Goal: Task Accomplishment & Management: Manage account settings

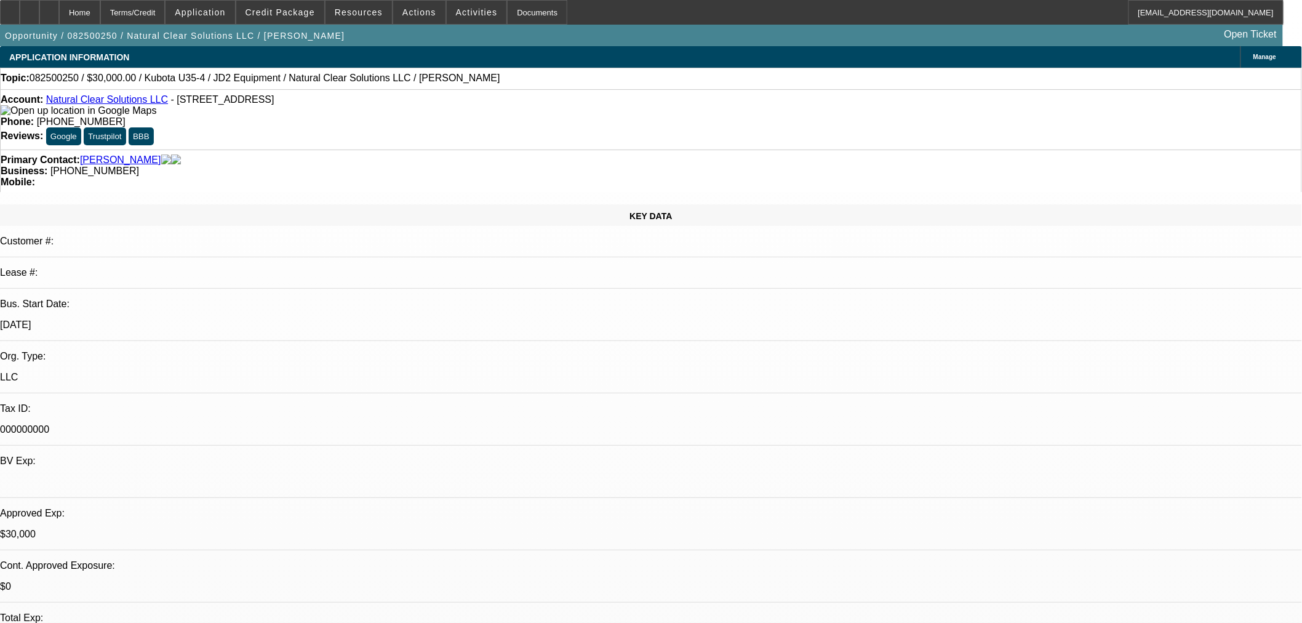
select select "0"
select select "2"
select select "0"
select select "6"
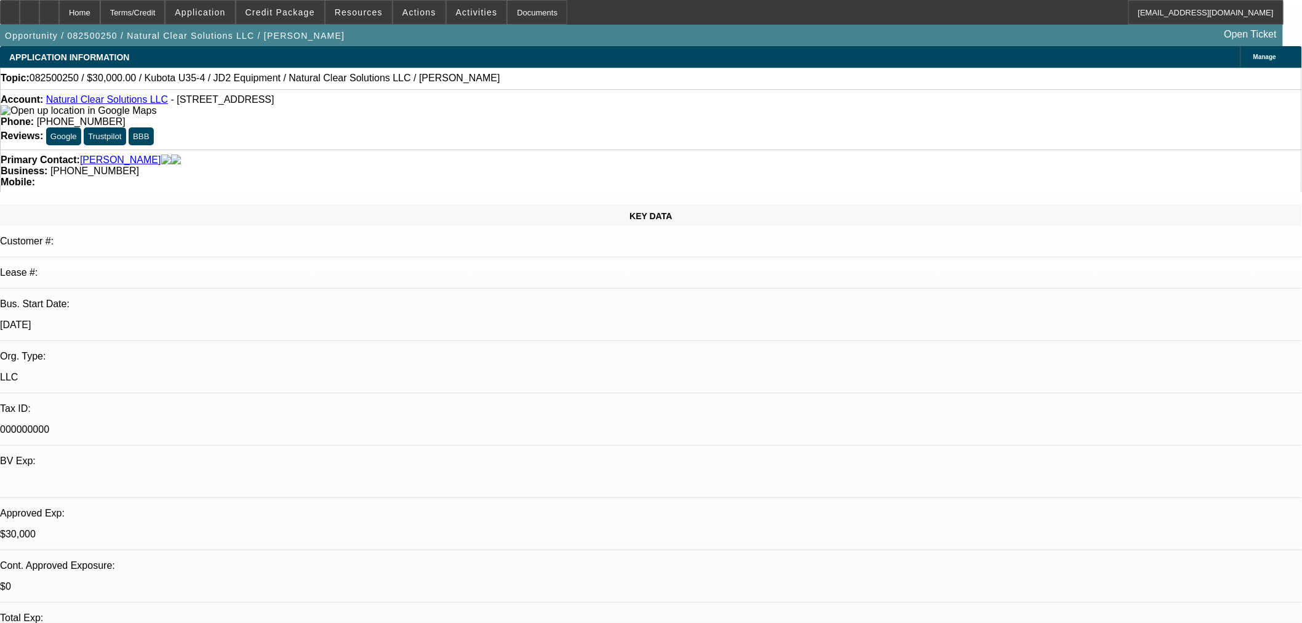
select select "0.15"
select select "2"
select select "0"
select select "6"
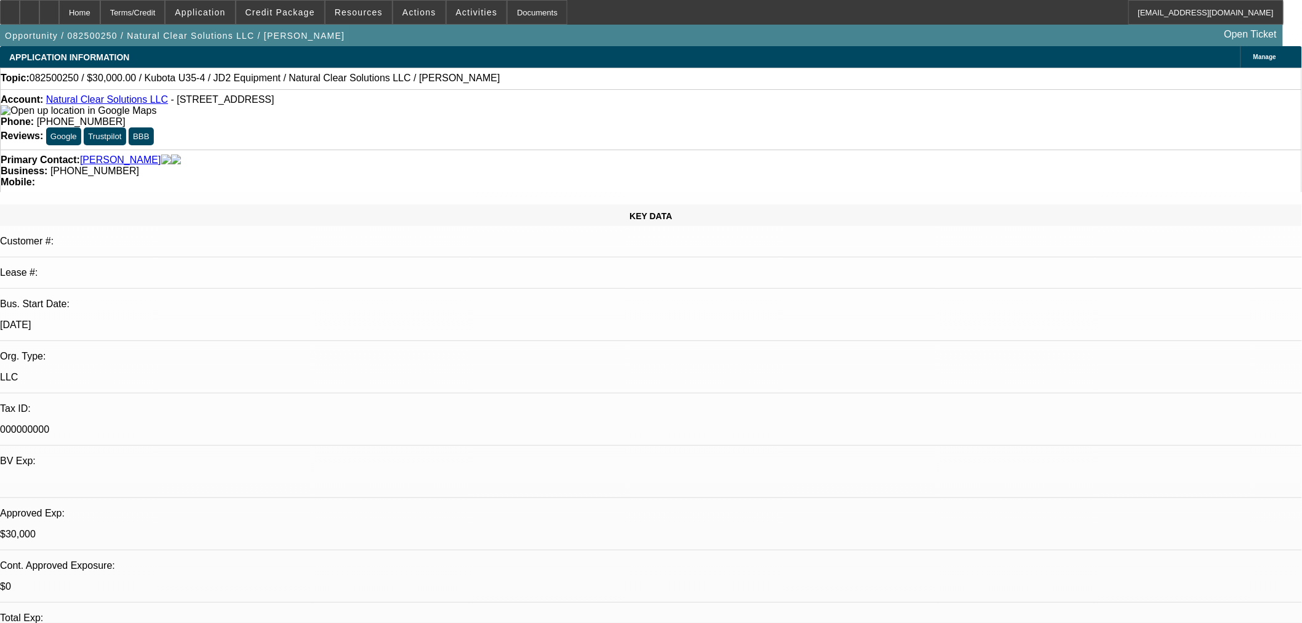
scroll to position [213, 0]
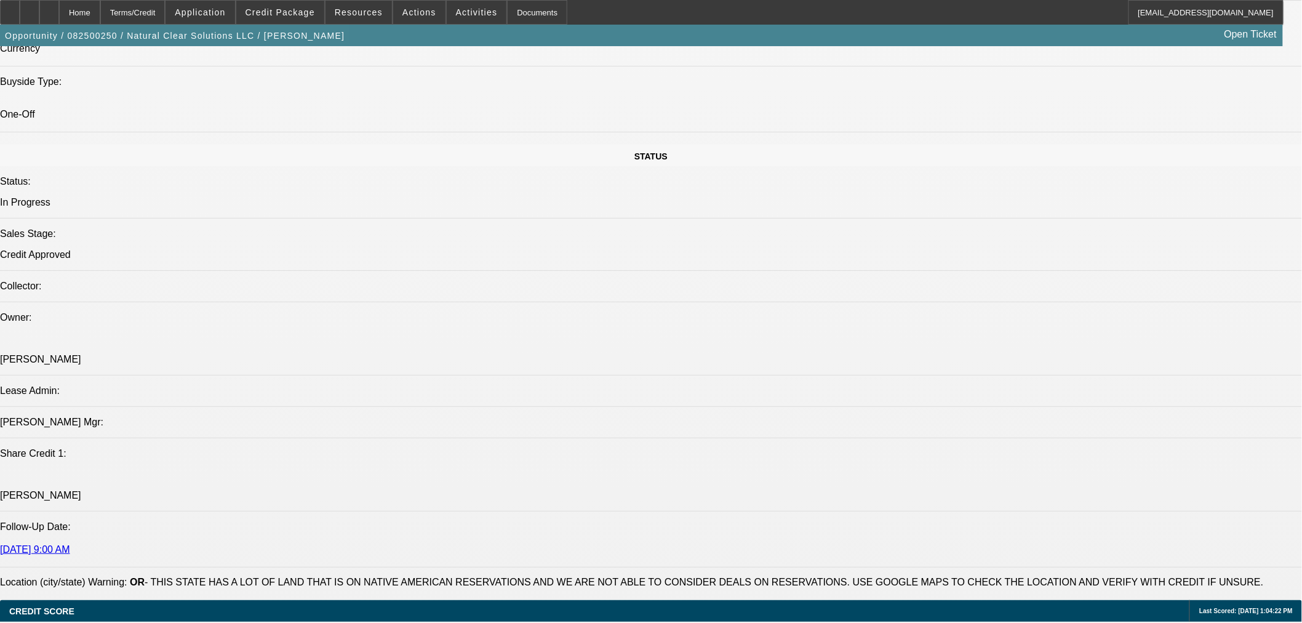
scroll to position [1140, 0]
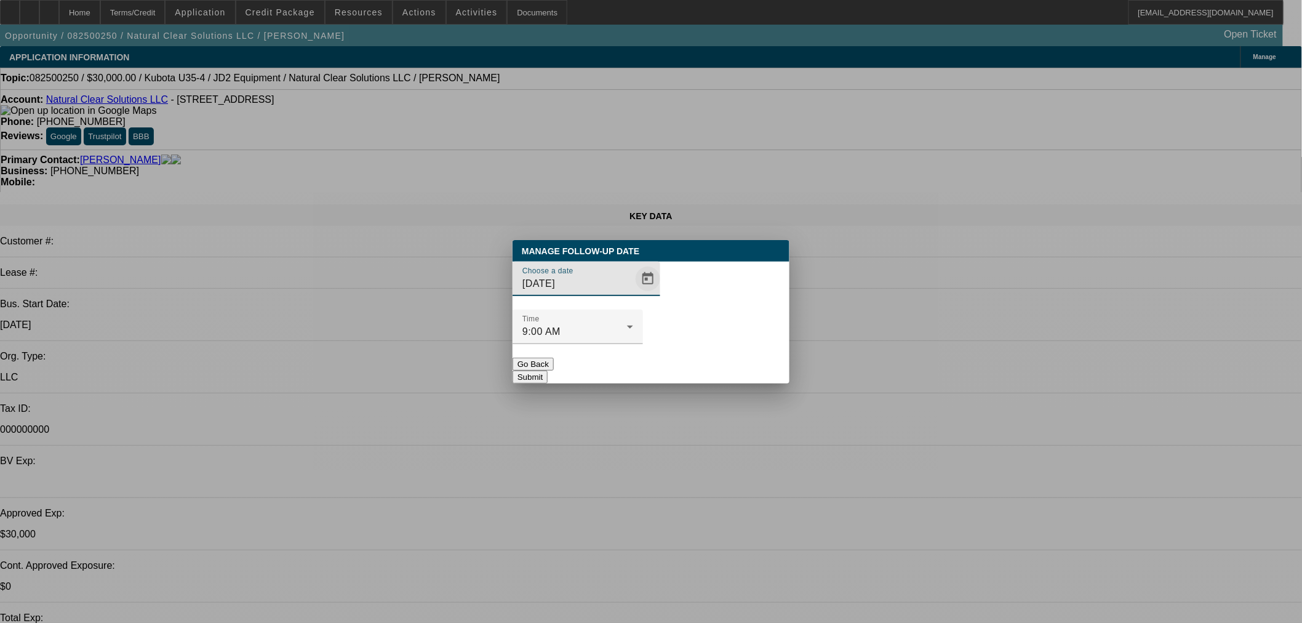
click at [633, 294] on span "Open calendar" at bounding box center [648, 279] width 30 height 30
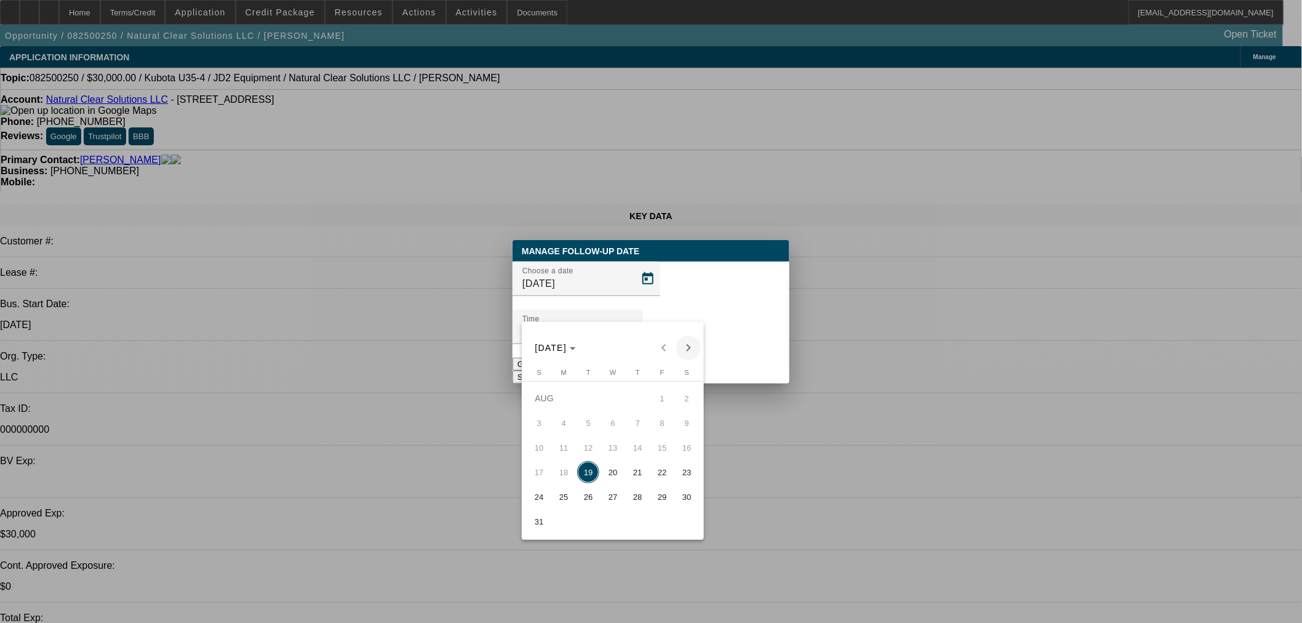
click at [682, 348] on span "Next month" at bounding box center [688, 347] width 25 height 25
click at [587, 425] on span "2" at bounding box center [588, 423] width 22 height 22
type input "[DATE]"
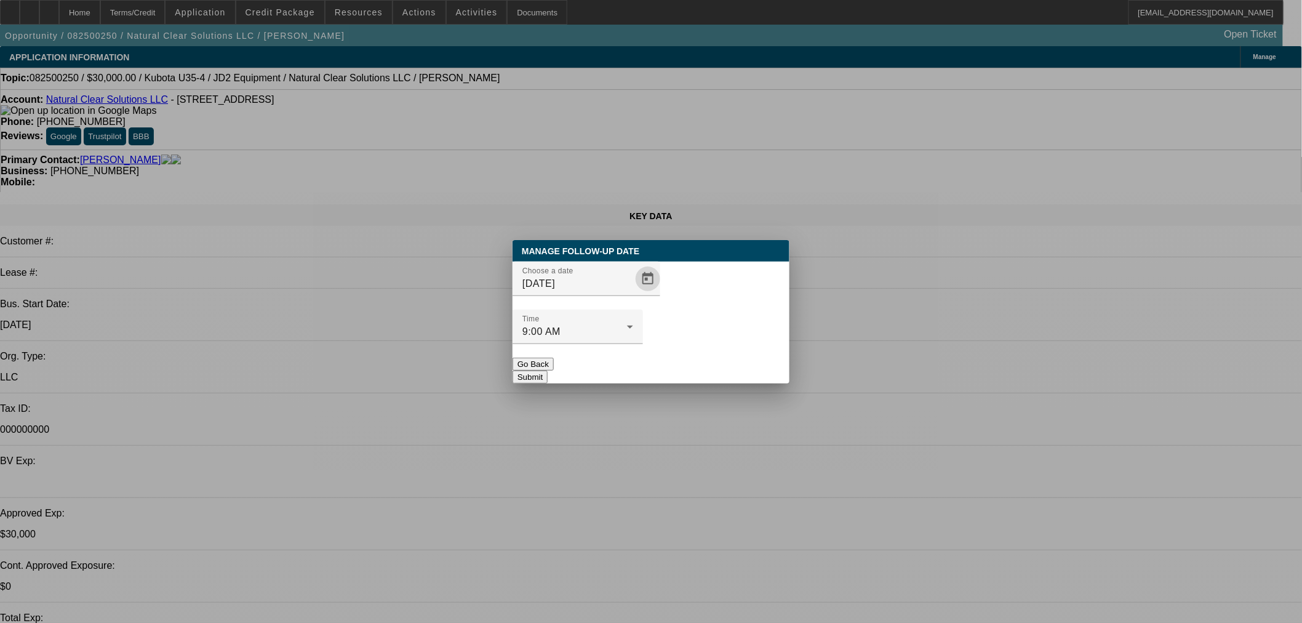
click at [548, 371] on button "Submit" at bounding box center [530, 377] width 35 height 13
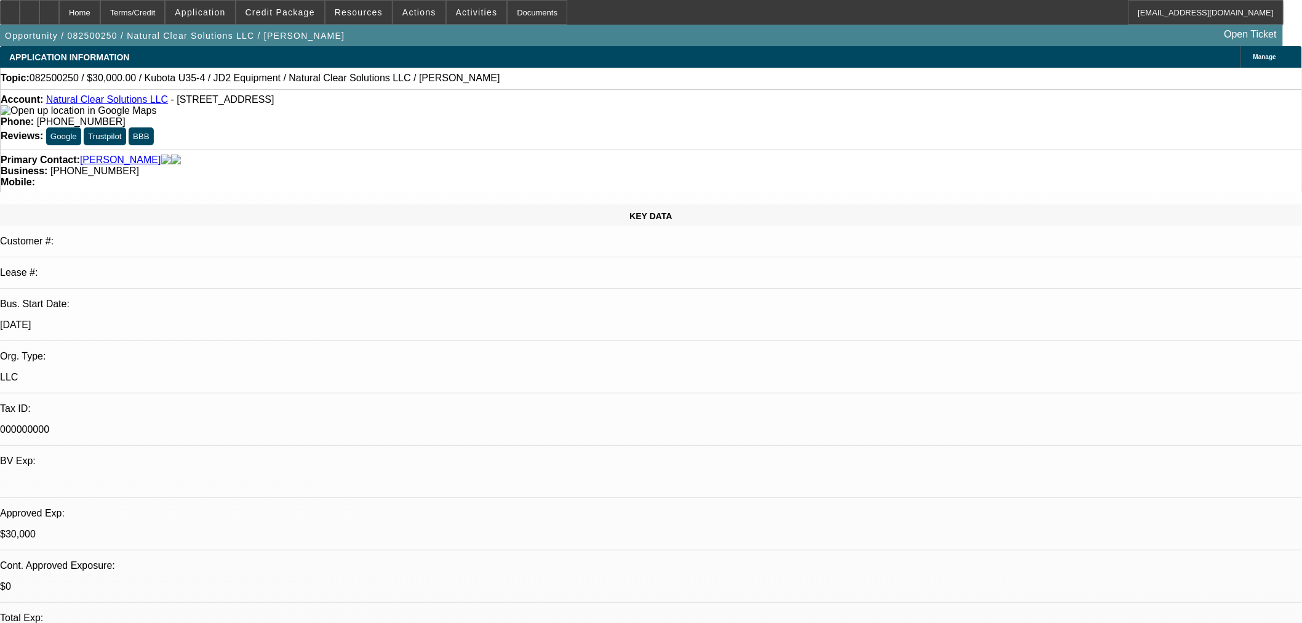
drag, startPoint x: 1056, startPoint y: 199, endPoint x: 1052, endPoint y: 222, distance: 23.0
radio input "false"
radio input "true"
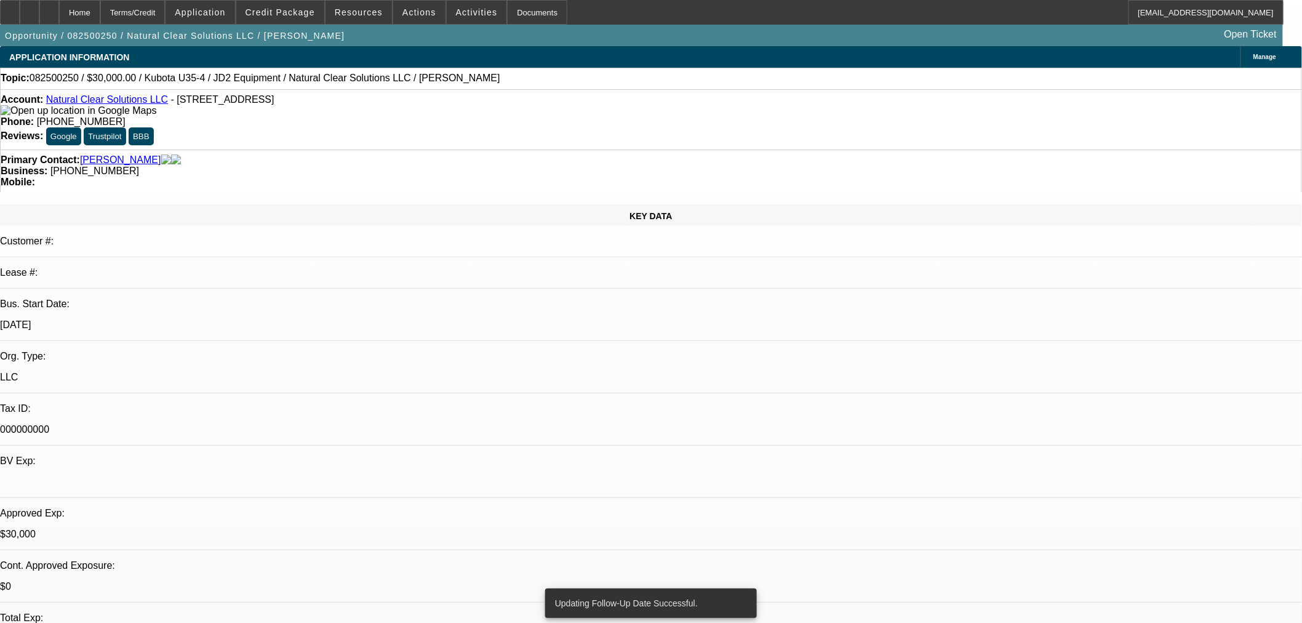
type textarea "FU [DATE] if no update."
radio input "true"
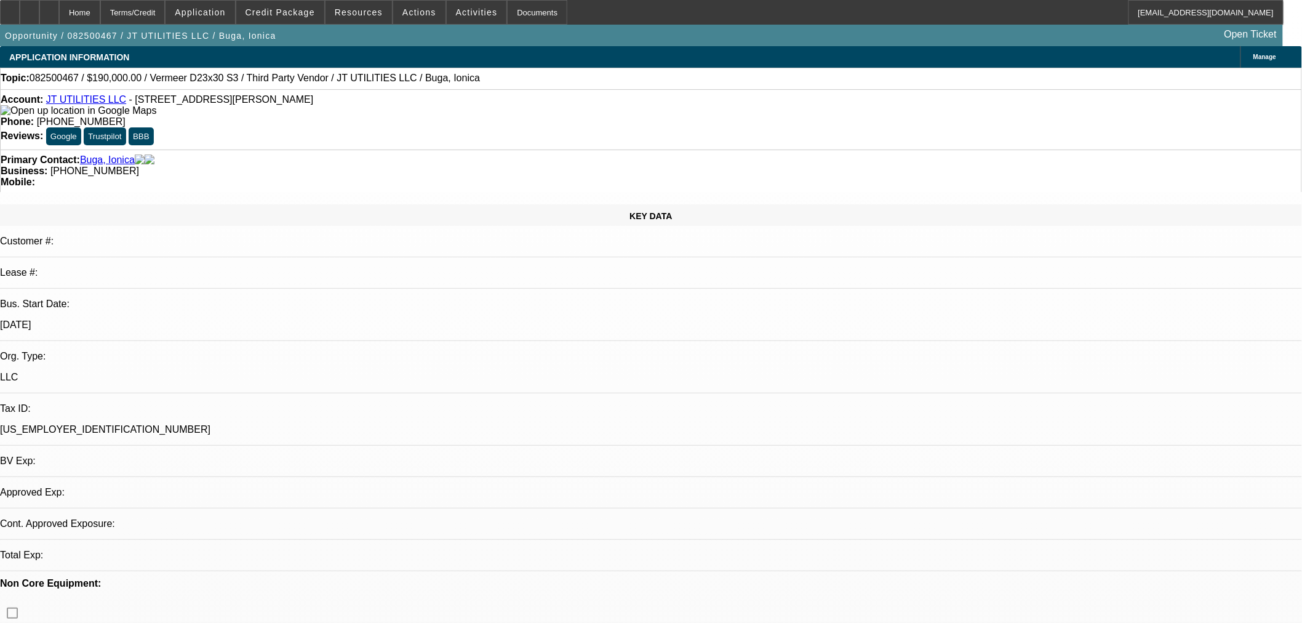
select select "0"
select select "2"
select select "0"
select select "6"
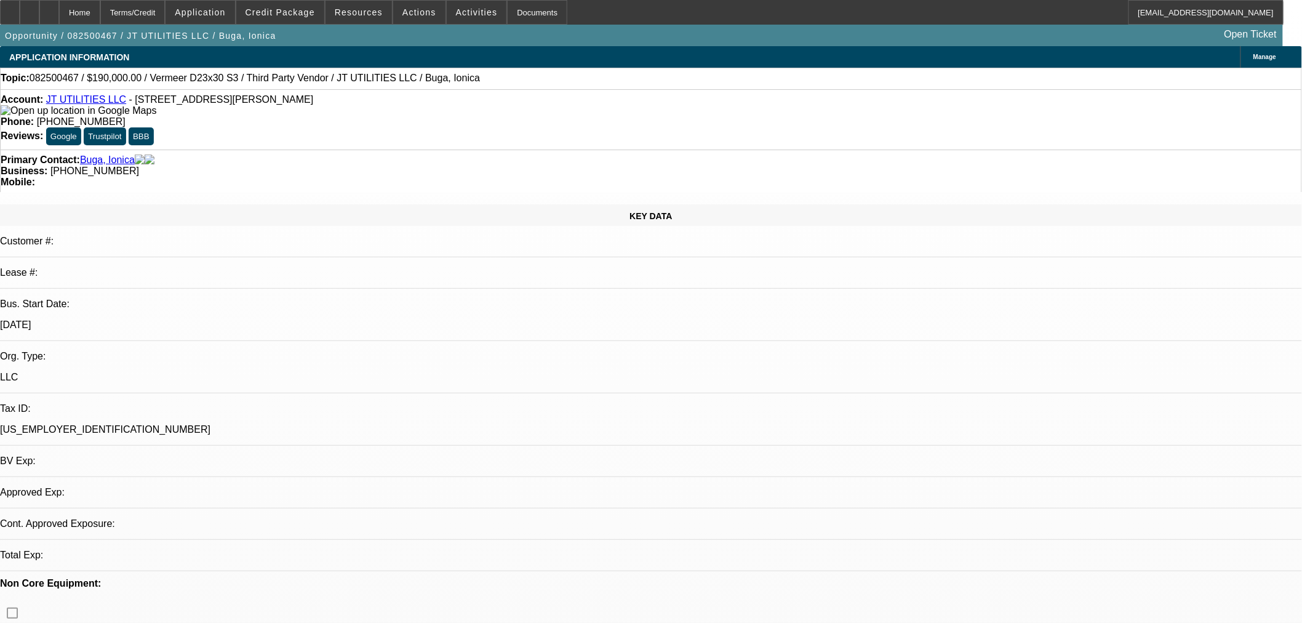
select select "0"
select select "2"
select select "0"
select select "6"
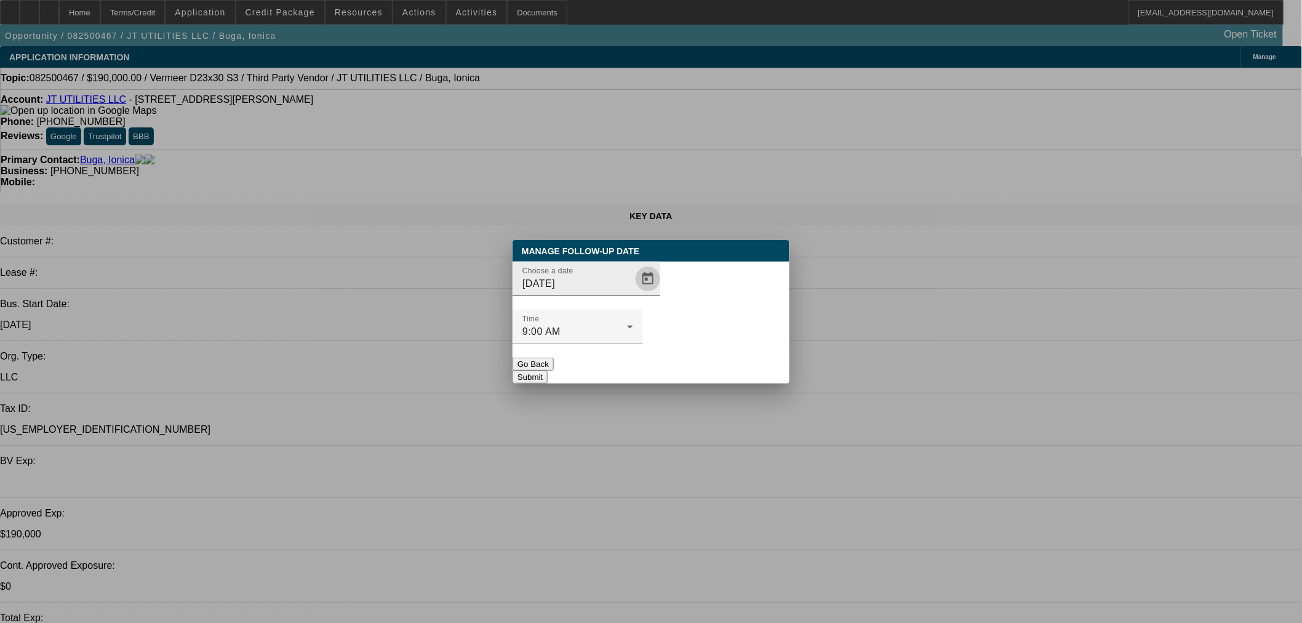
click at [633, 294] on span "Open calendar" at bounding box center [648, 279] width 30 height 30
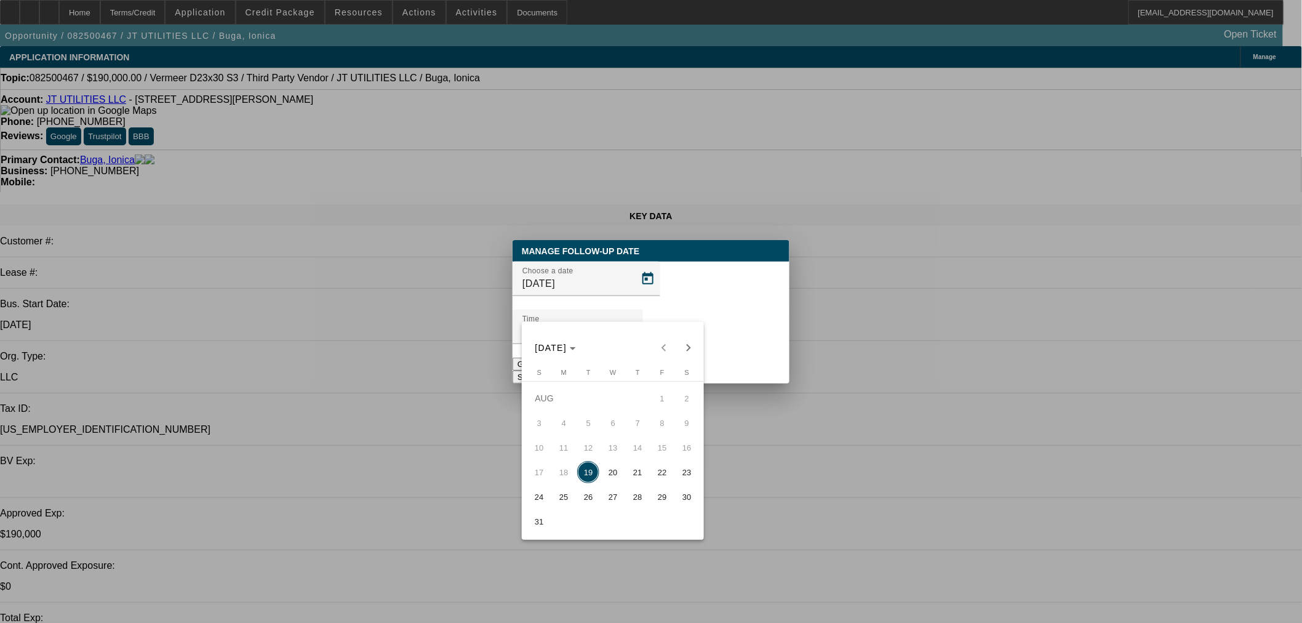
click at [612, 475] on span "20" at bounding box center [613, 472] width 22 height 22
type input "8/20/2025"
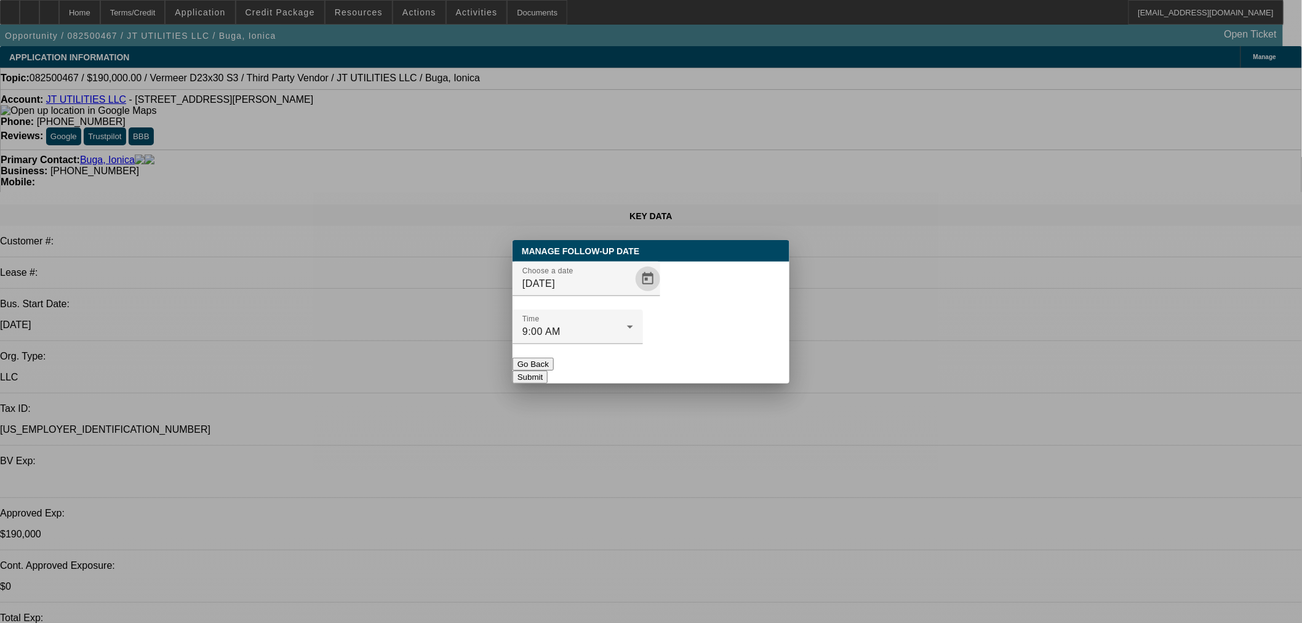
click at [548, 371] on button "Submit" at bounding box center [530, 377] width 35 height 13
